Goal: Information Seeking & Learning: Compare options

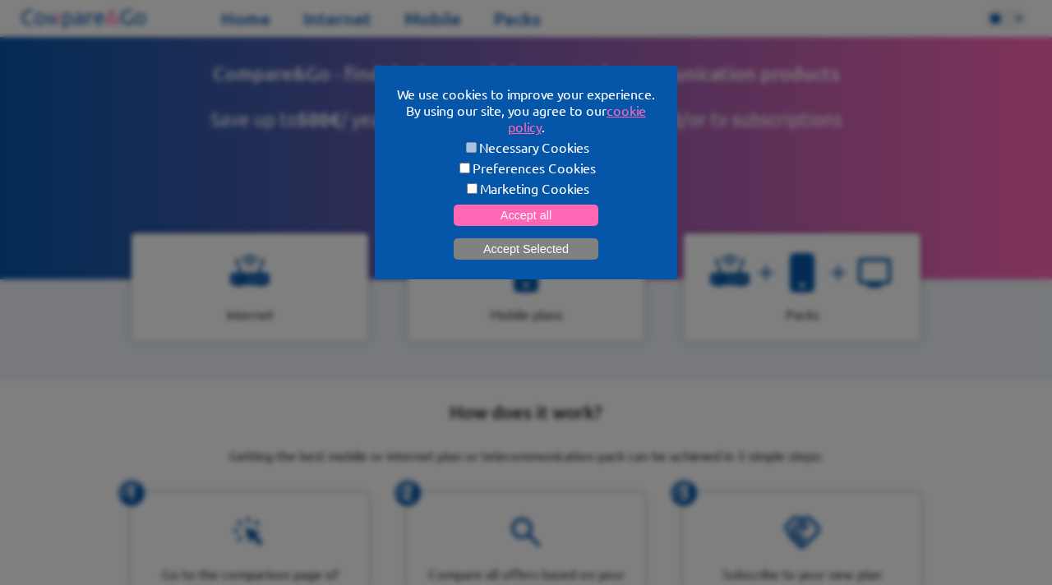
click at [524, 246] on button "Accept Selected" at bounding box center [526, 248] width 145 height 21
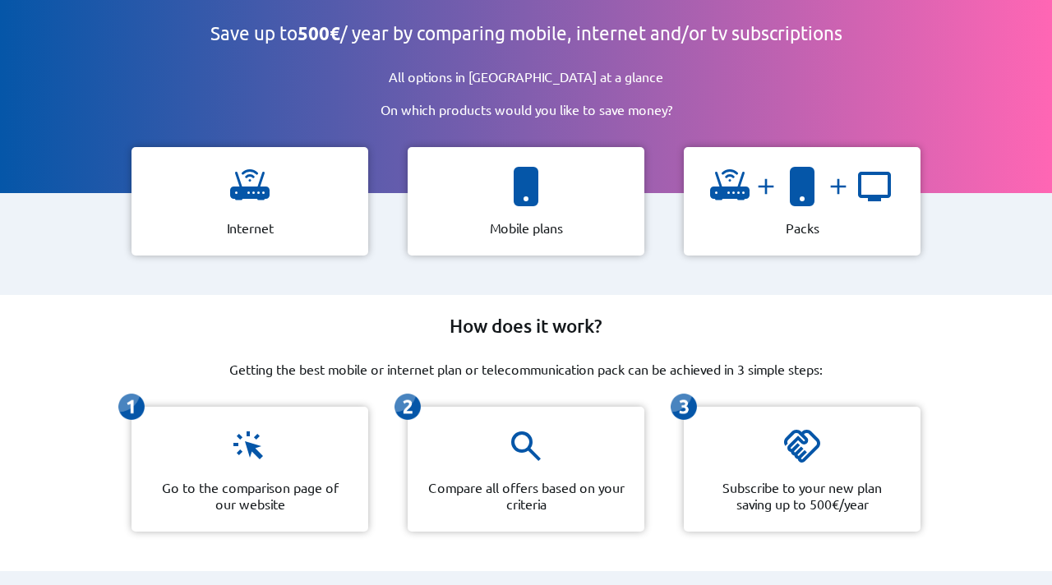
scroll to position [56, 0]
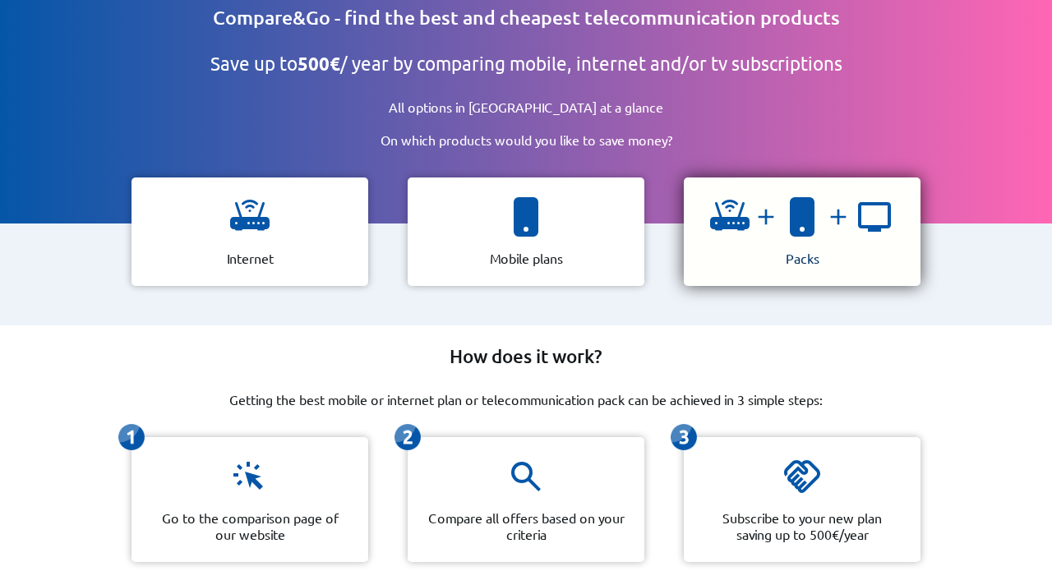
click at [714, 244] on div "Packs" at bounding box center [802, 231] width 237 height 108
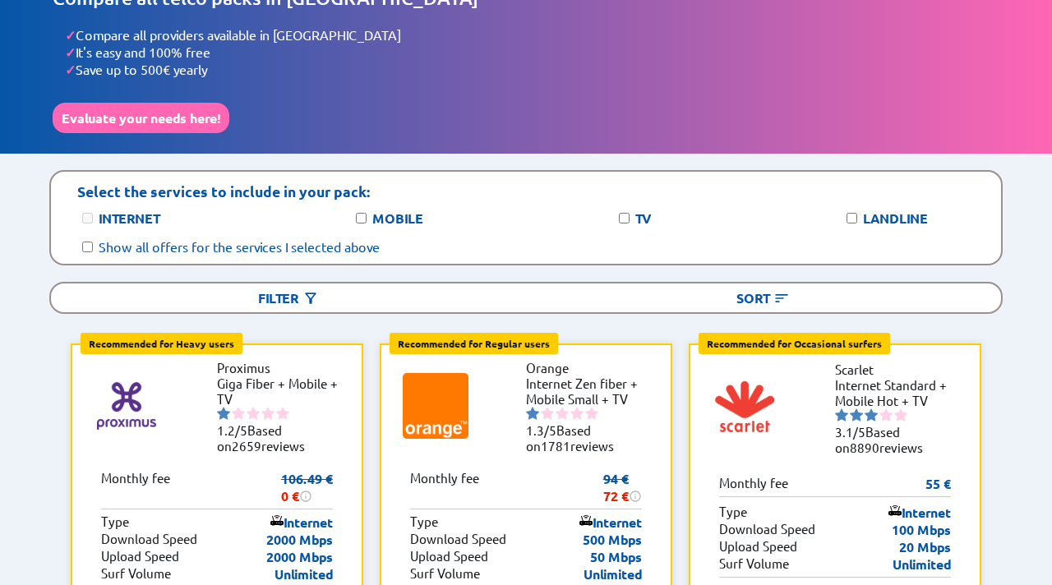
scroll to position [63, 0]
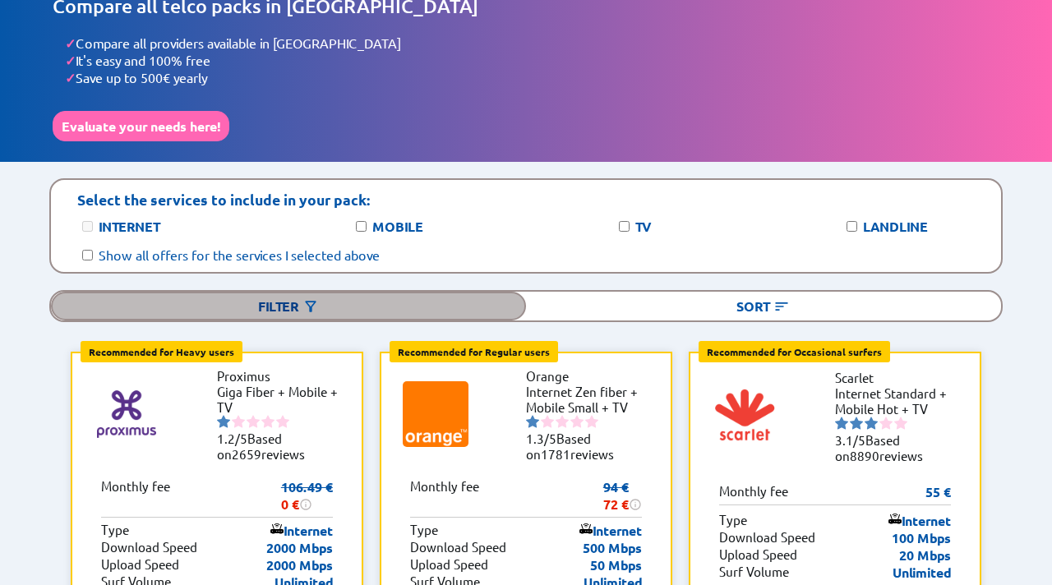
click at [275, 298] on div "Filter" at bounding box center [288, 306] width 475 height 29
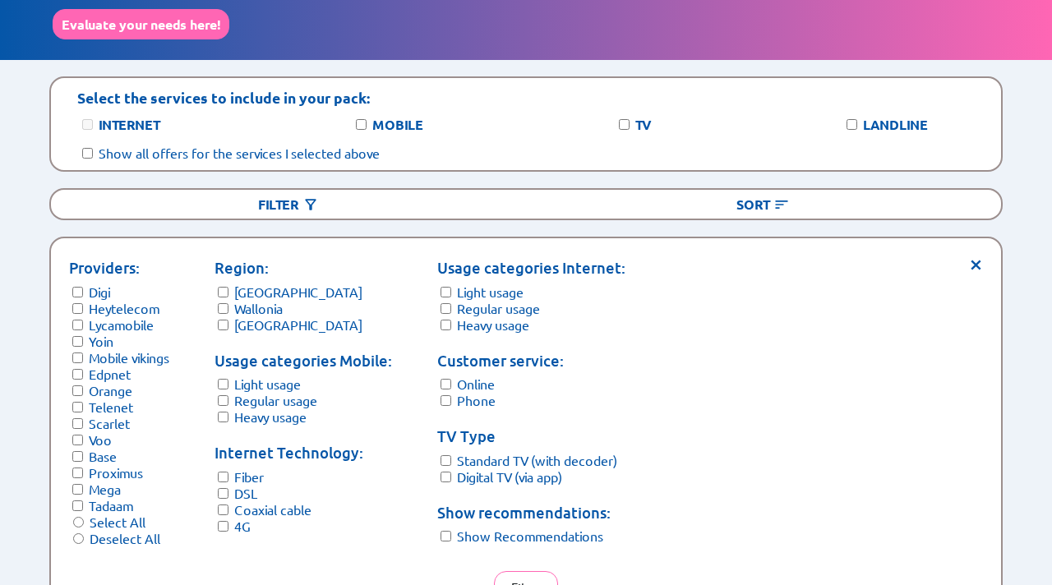
scroll to position [242, 0]
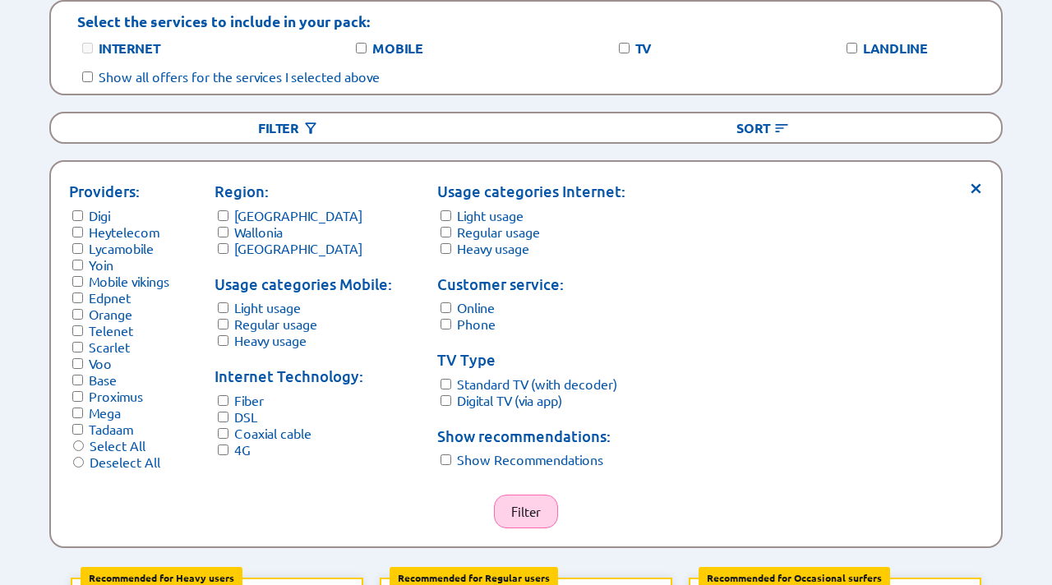
click at [533, 501] on button "Filter" at bounding box center [526, 512] width 64 height 34
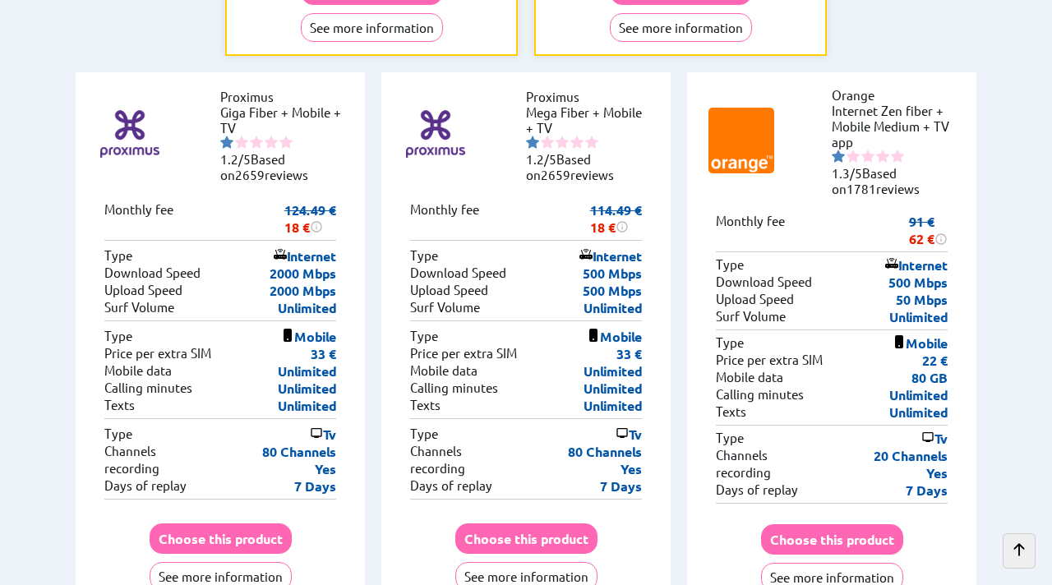
scroll to position [881, 0]
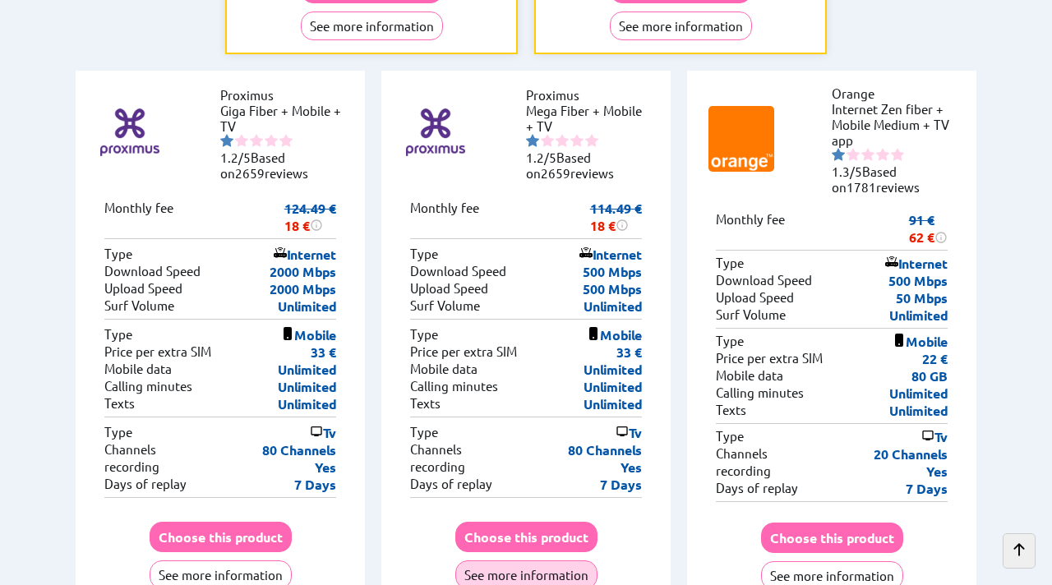
click at [497, 560] on button "See more information" at bounding box center [526, 574] width 142 height 29
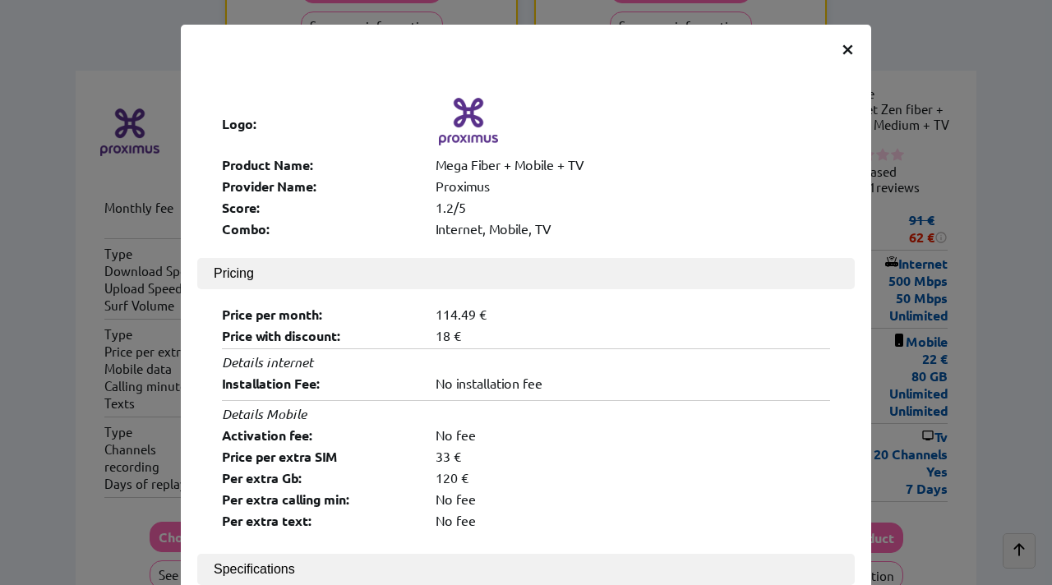
click at [848, 44] on span "×" at bounding box center [847, 48] width 14 height 30
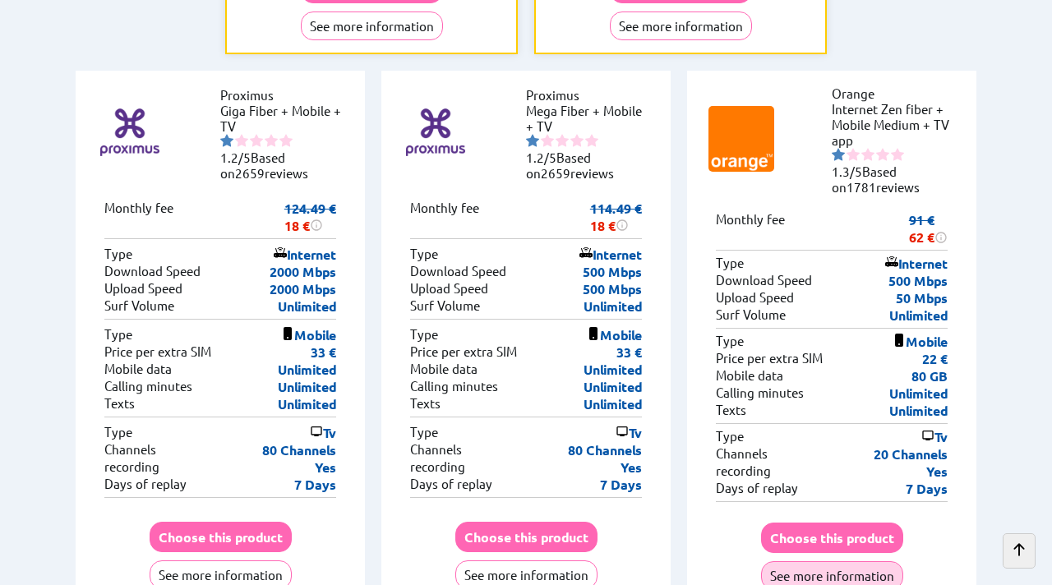
click at [818, 561] on button "See more information" at bounding box center [832, 575] width 142 height 29
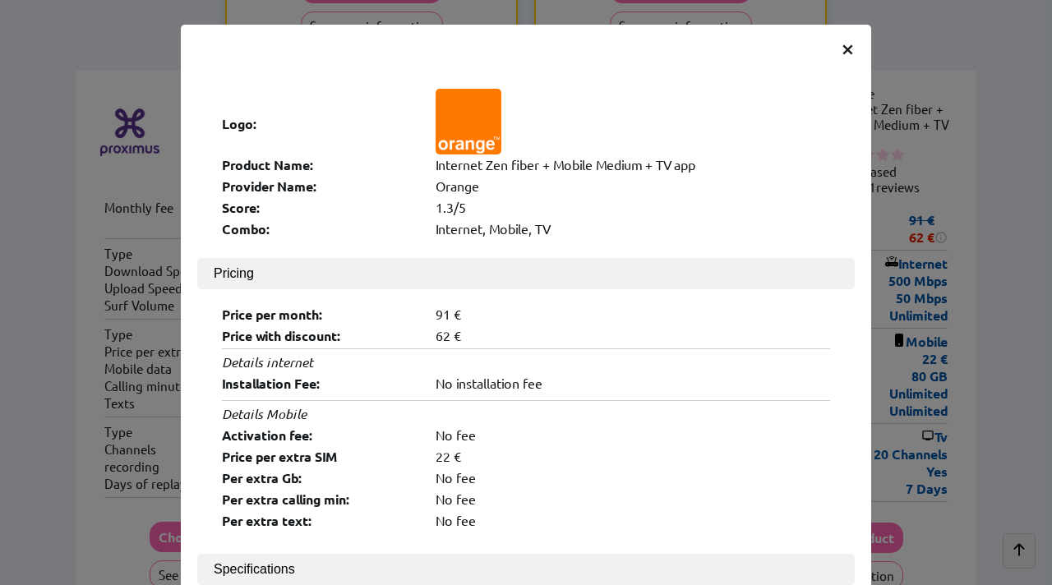
click at [851, 51] on span "×" at bounding box center [847, 48] width 14 height 30
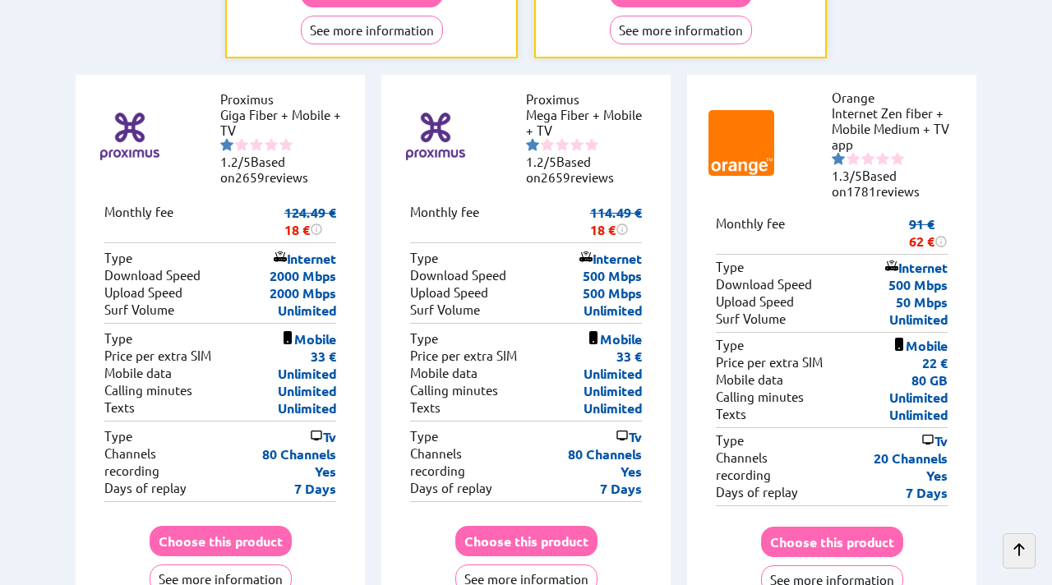
scroll to position [881, 0]
